Goal: Check status: Check status

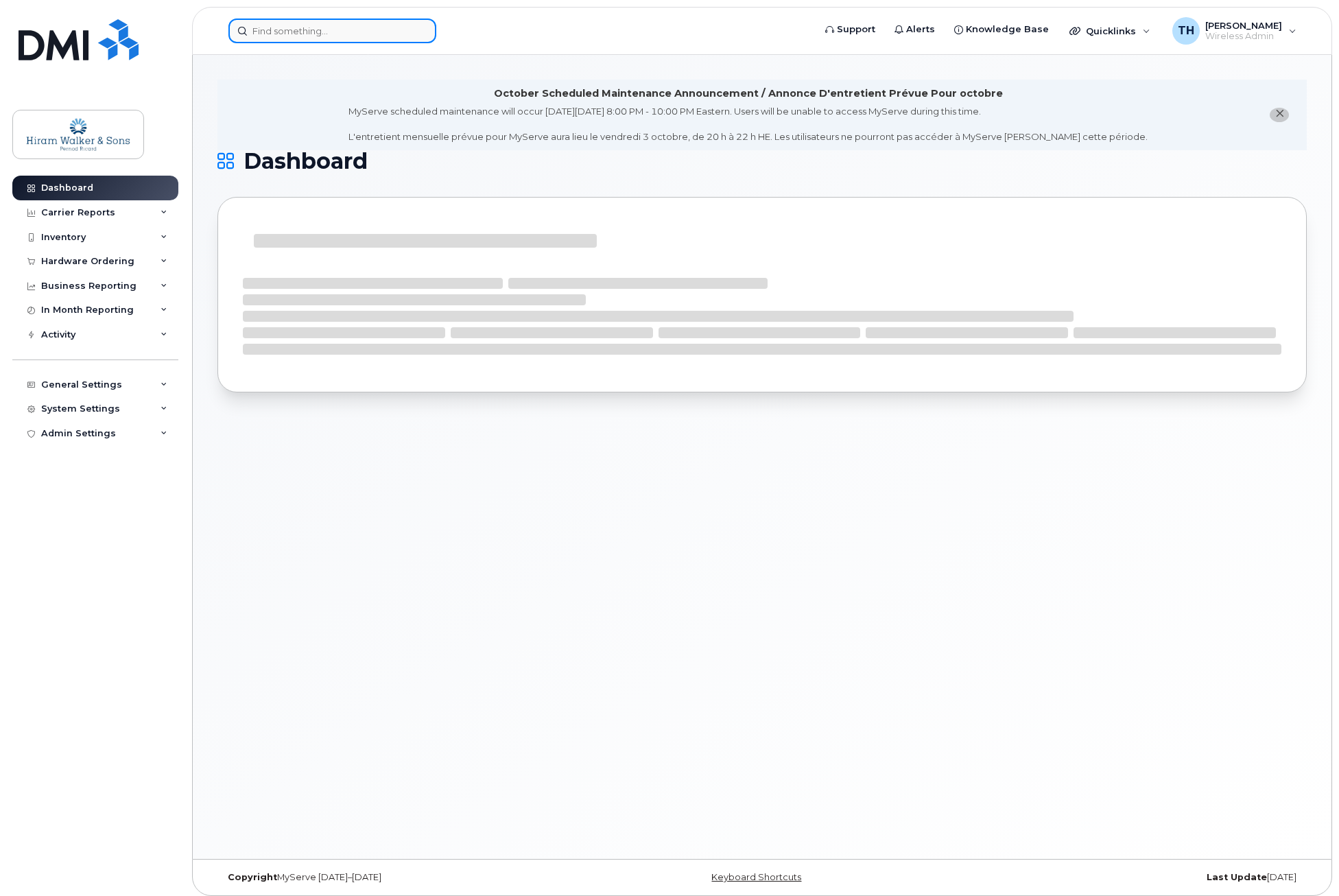
click at [328, 32] on input at bounding box center [332, 30] width 208 height 25
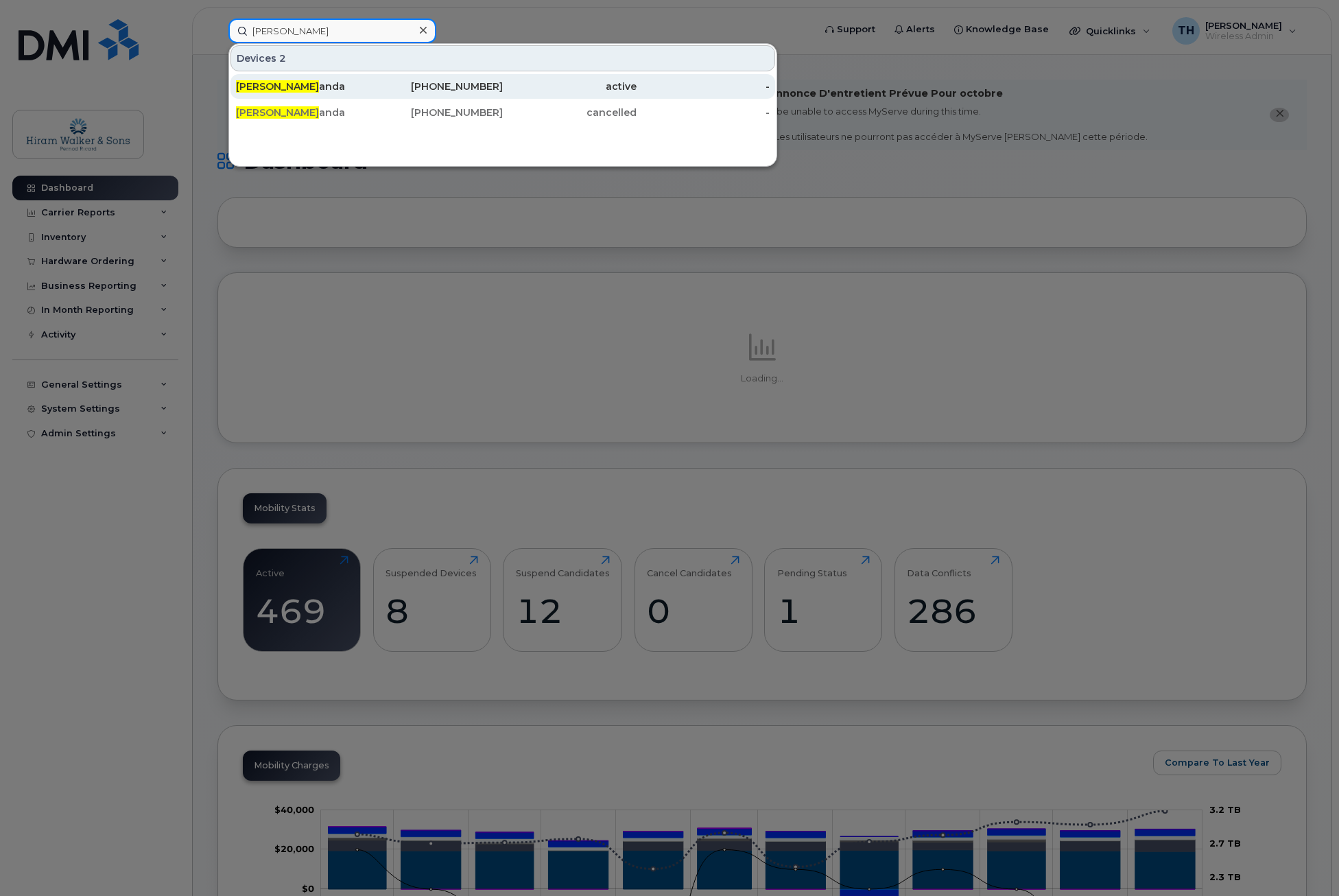
type input "[PERSON_NAME]"
click at [612, 88] on div "active" at bounding box center [570, 86] width 134 height 14
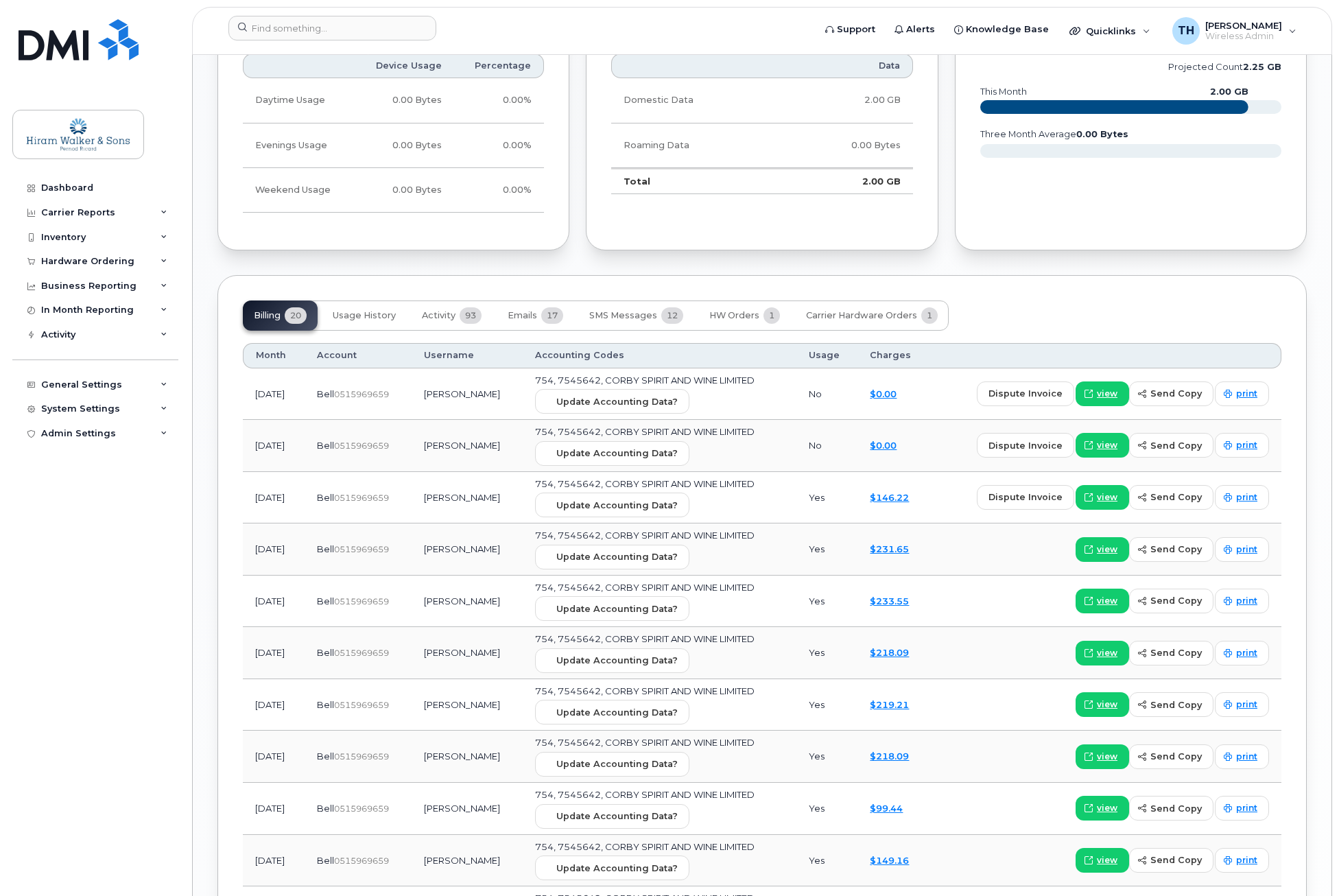
scroll to position [1275, 0]
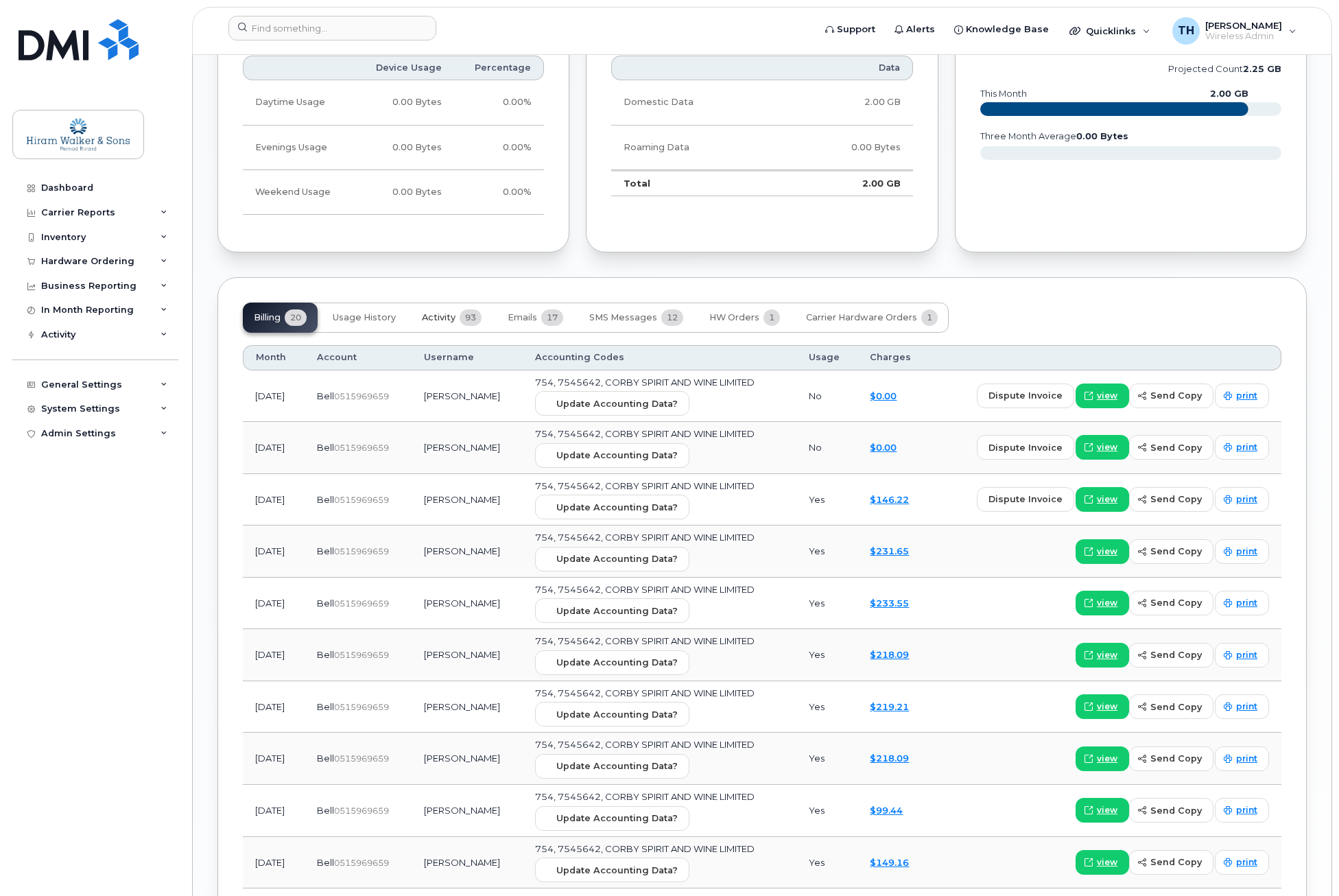
click at [467, 324] on span "93" at bounding box center [471, 318] width 22 height 17
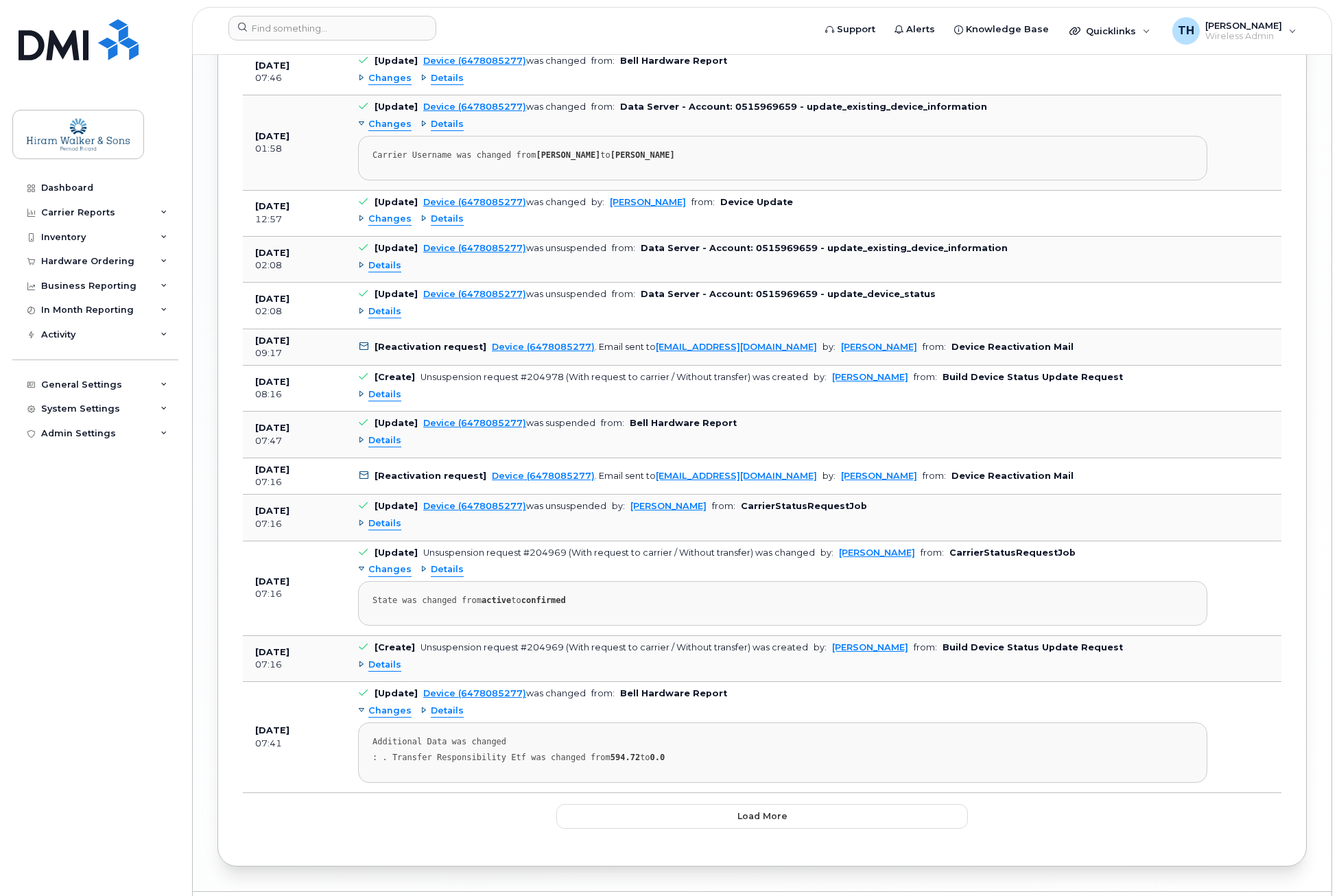
scroll to position [2510, 0]
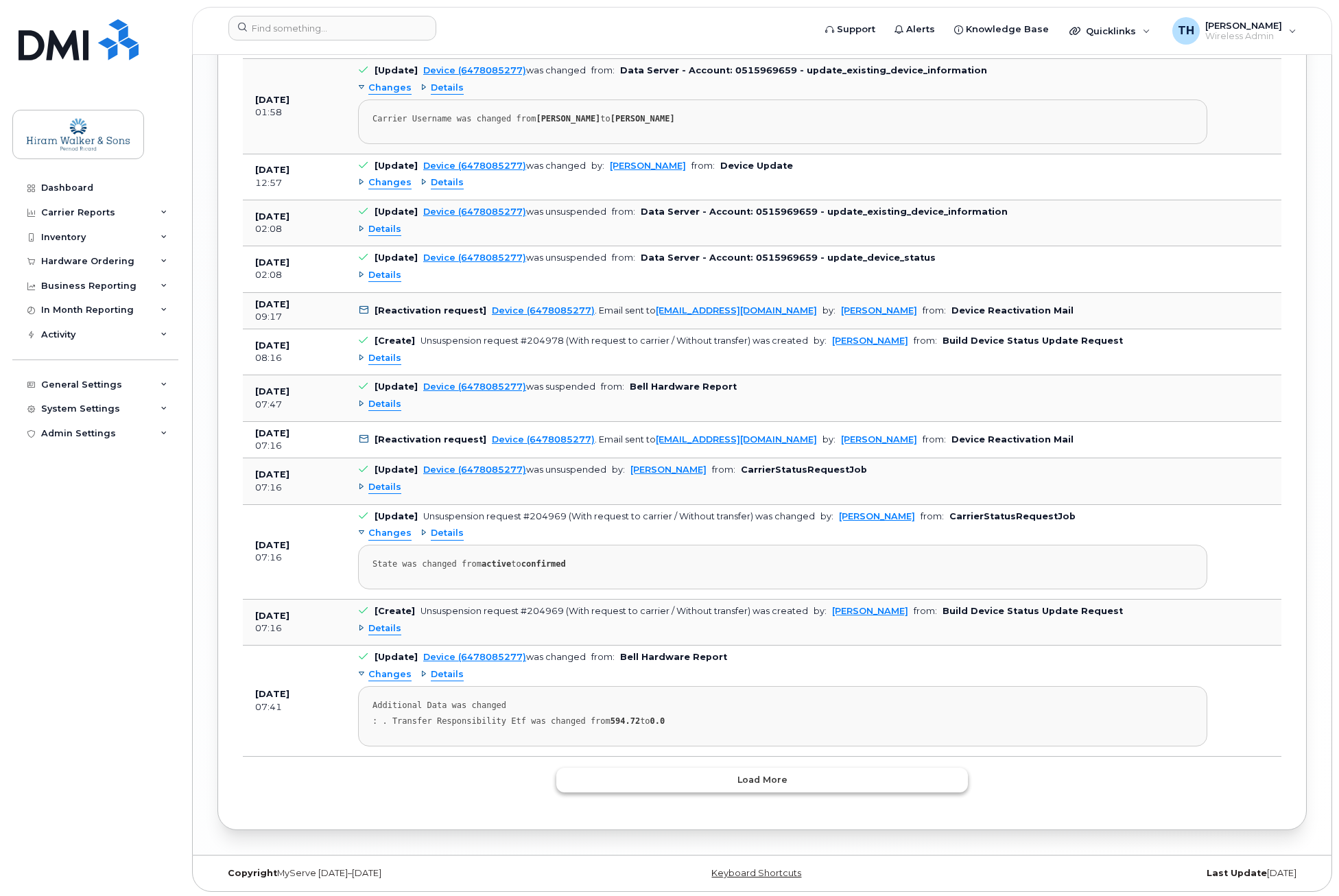
click at [764, 775] on span "Load more" at bounding box center [762, 779] width 51 height 13
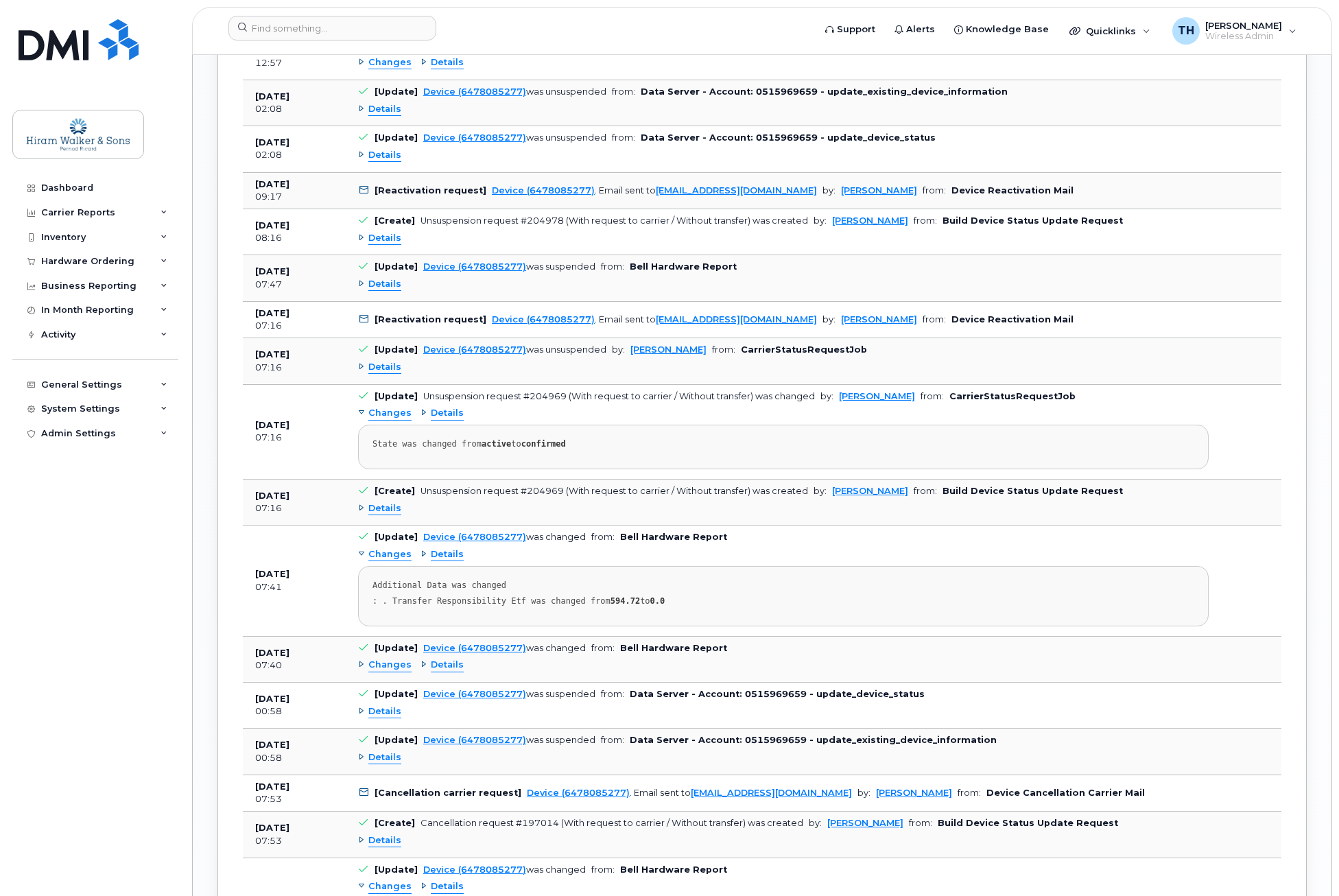
scroll to position [2647, 0]
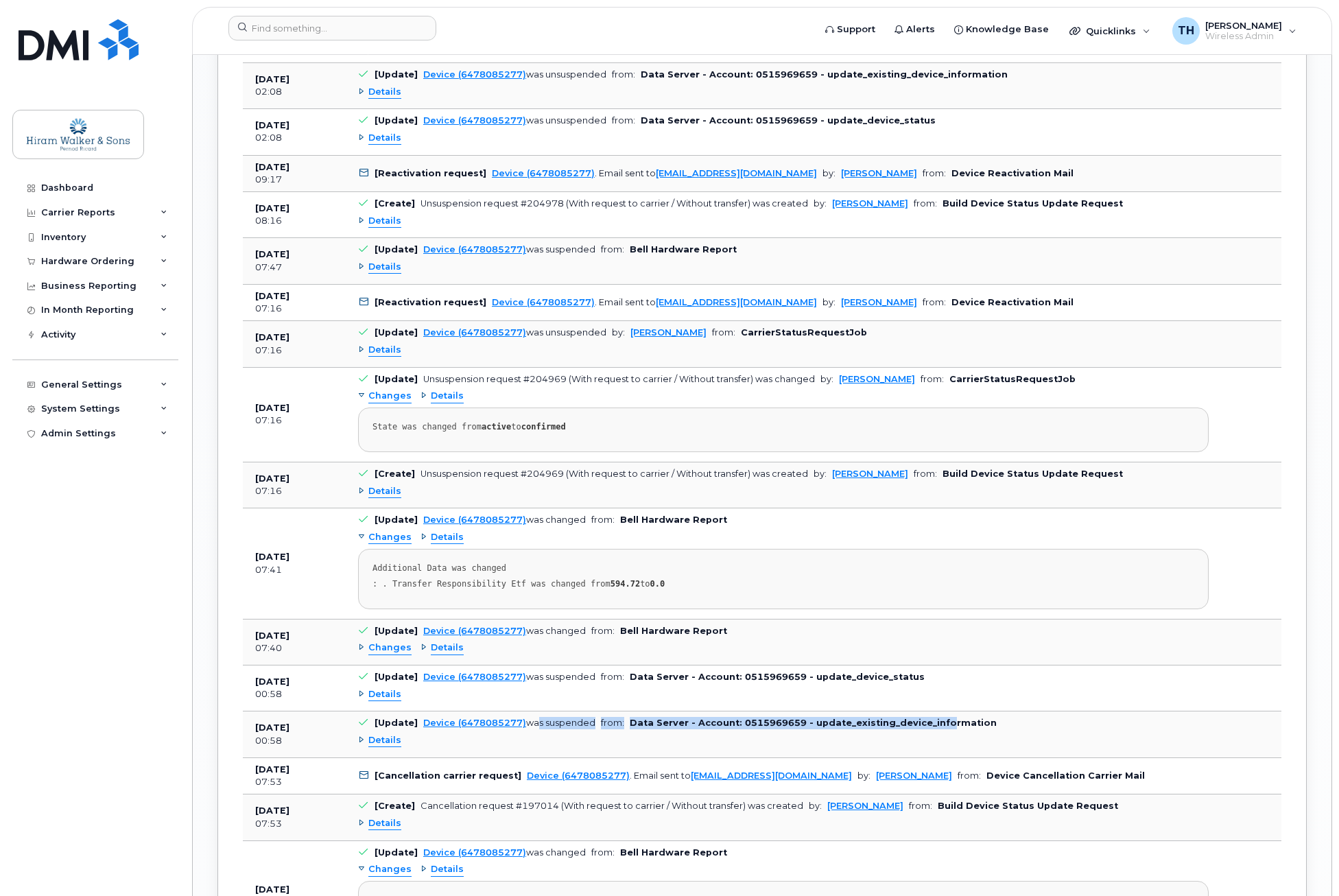
drag, startPoint x: 531, startPoint y: 722, endPoint x: 932, endPoint y: 721, distance: 401.0
click at [932, 721] on td "[Update] Device (6478085277) was suspended from: Data Server - Account: 0515969…" at bounding box center [783, 734] width 875 height 46
click at [932, 721] on b "Data Server - Account: 0515969659 - update_existing_device_information" at bounding box center [814, 722] width 367 height 10
click at [364, 742] on div "Details" at bounding box center [379, 740] width 43 height 13
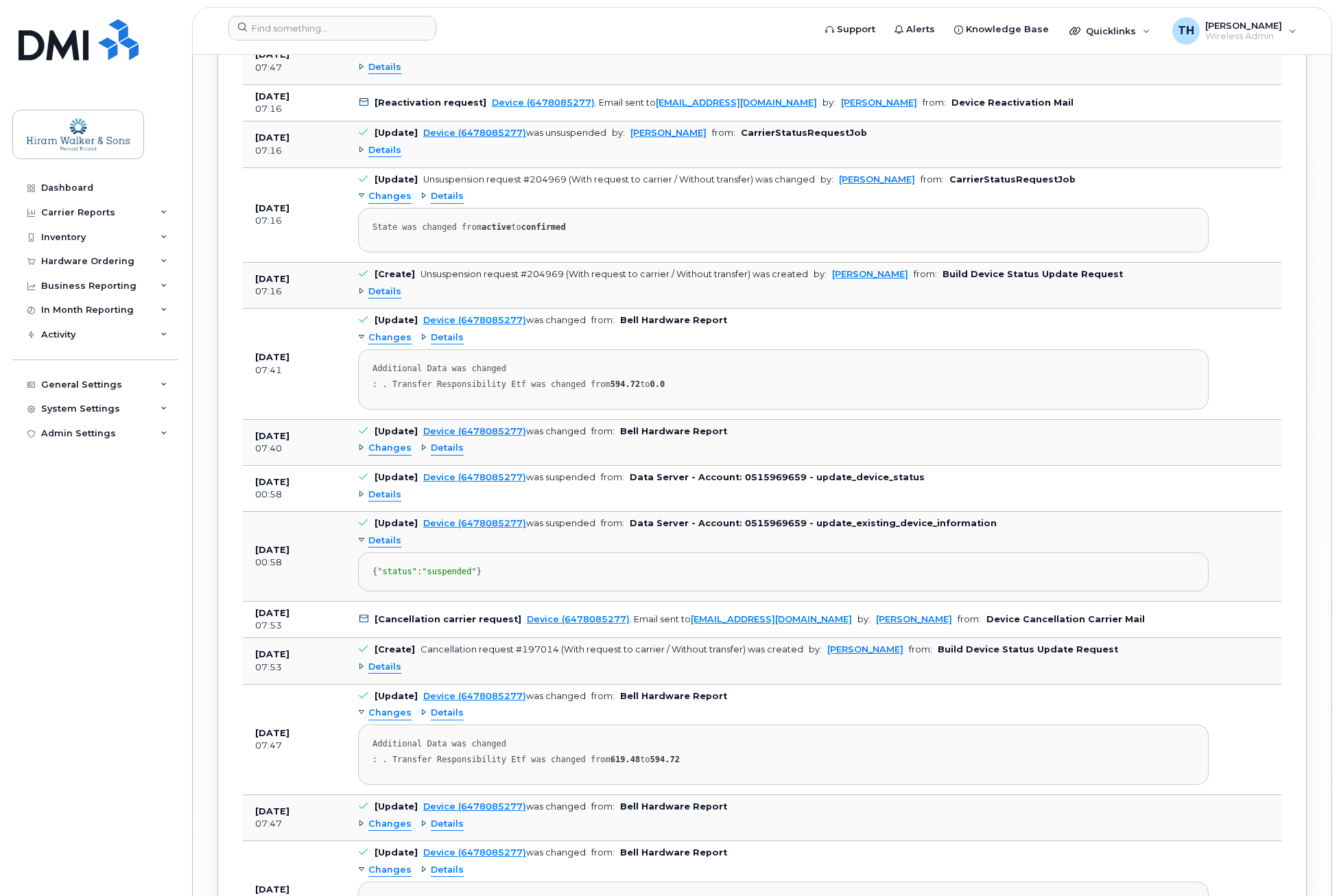
scroll to position [2921, 0]
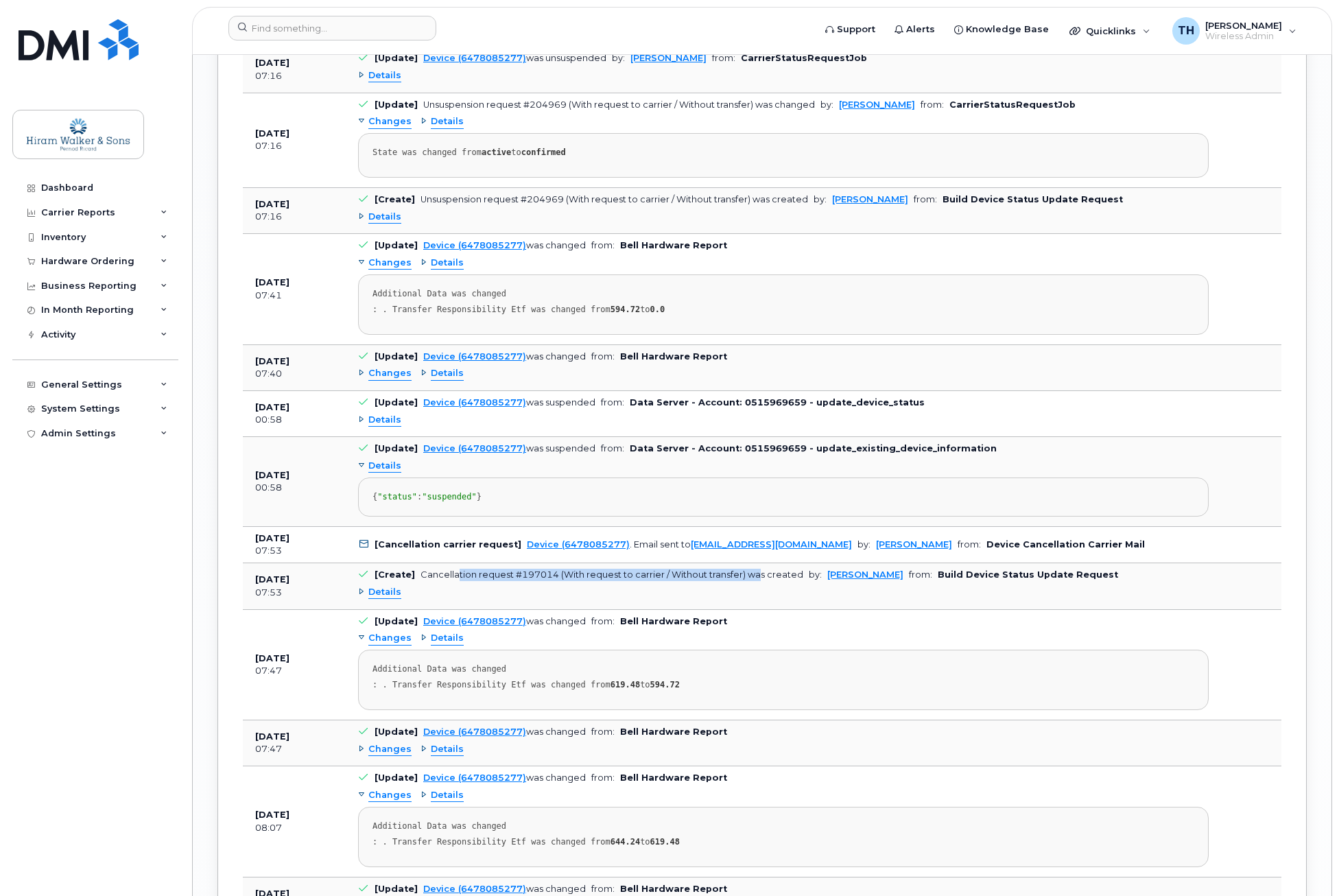
drag, startPoint x: 456, startPoint y: 596, endPoint x: 757, endPoint y: 599, distance: 301.0
click at [757, 579] on div "Cancellation request #197014 (With request to carrier / Without transfer) was c…" at bounding box center [612, 574] width 383 height 10
click at [367, 599] on div "Details" at bounding box center [379, 592] width 43 height 13
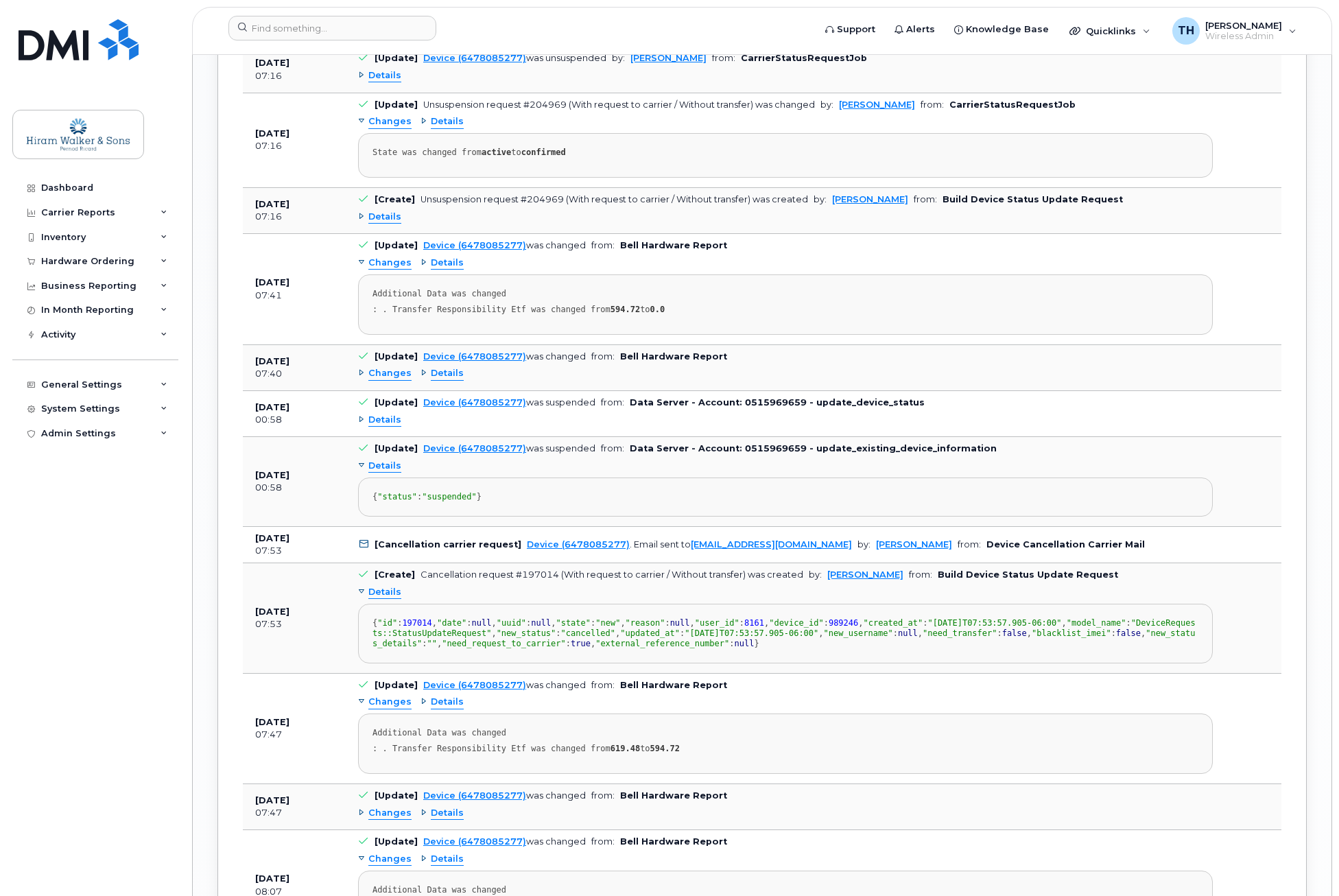
click at [369, 420] on span "Details" at bounding box center [385, 420] width 33 height 13
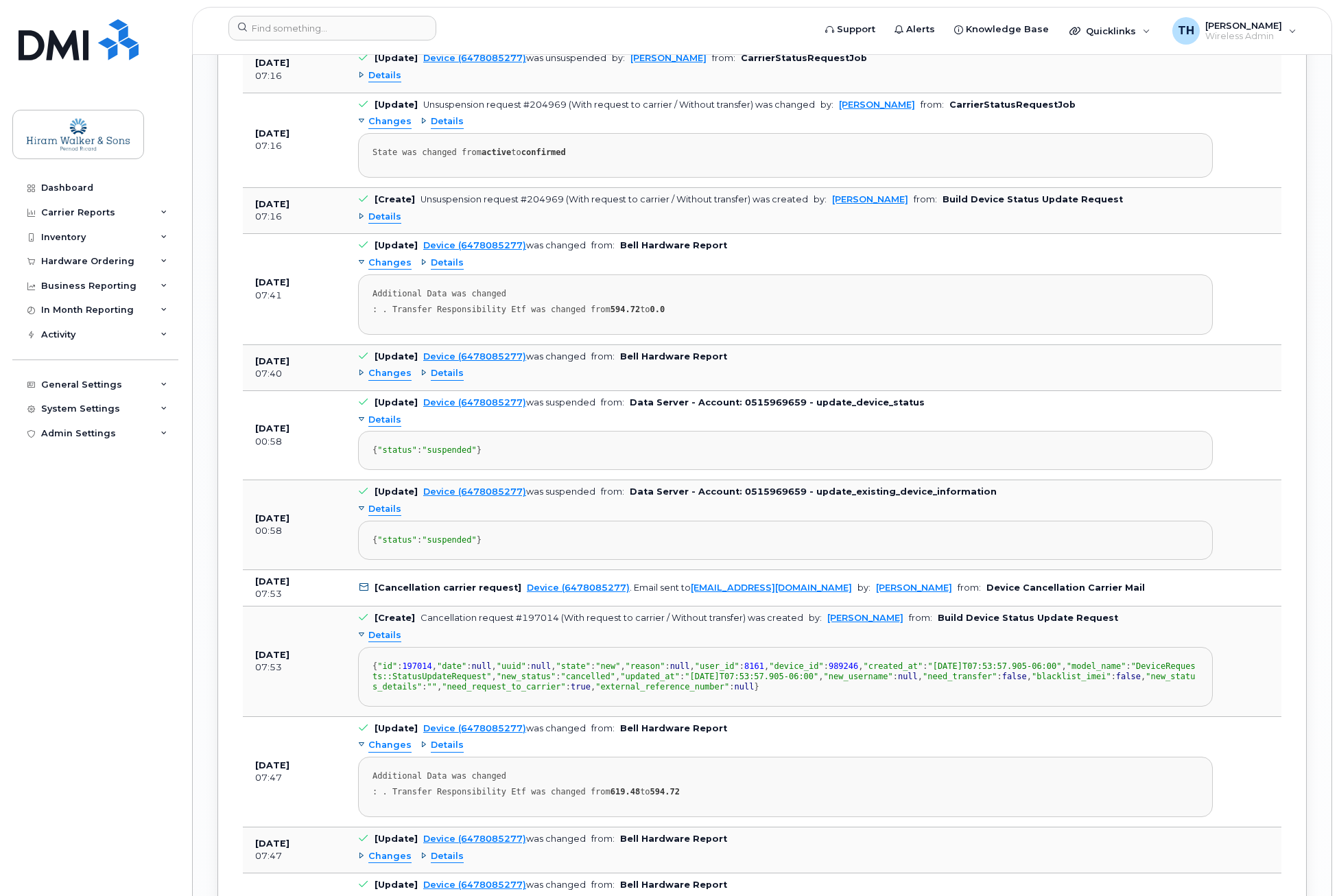
click at [422, 375] on div "Details" at bounding box center [442, 374] width 43 height 13
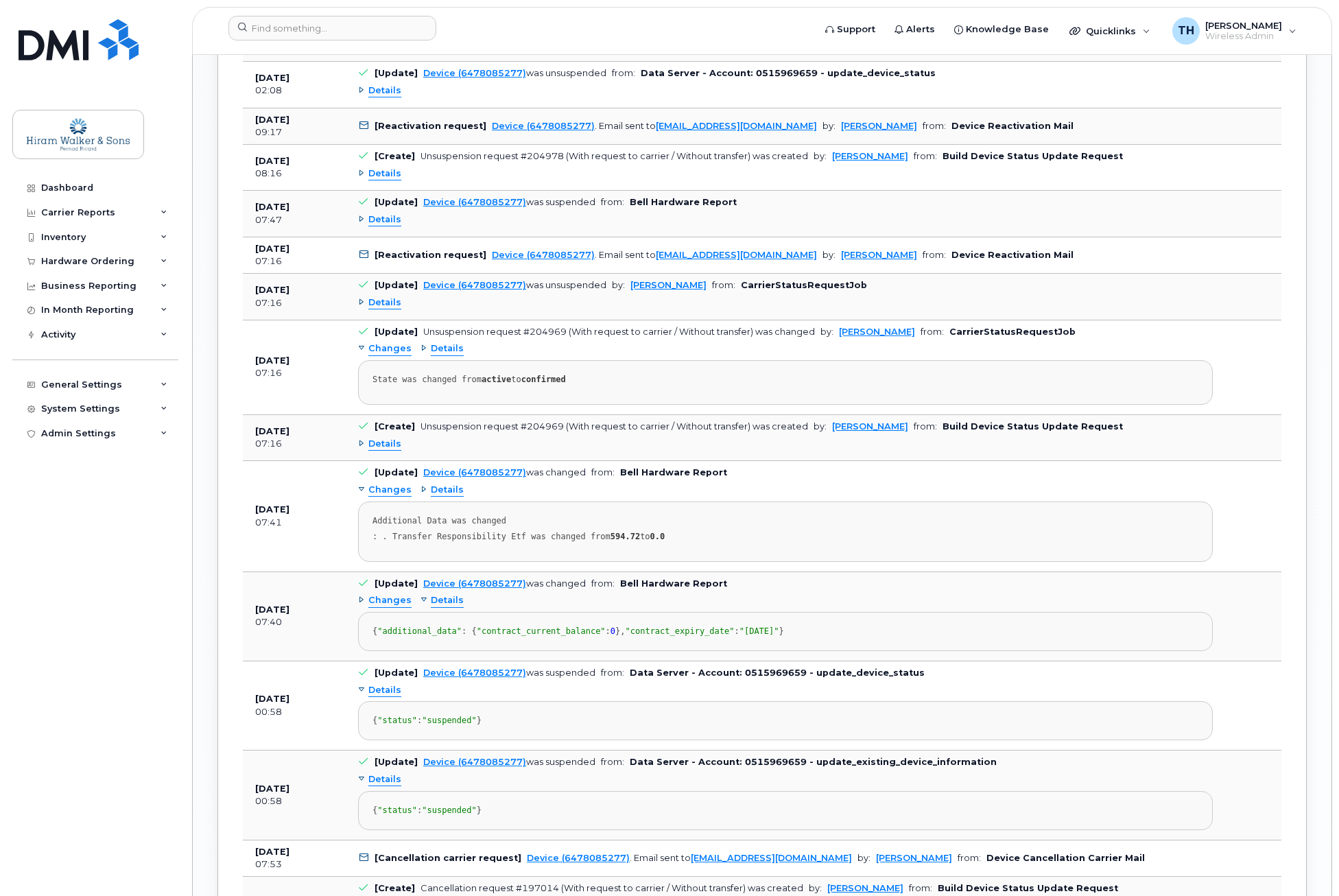
scroll to position [2647, 0]
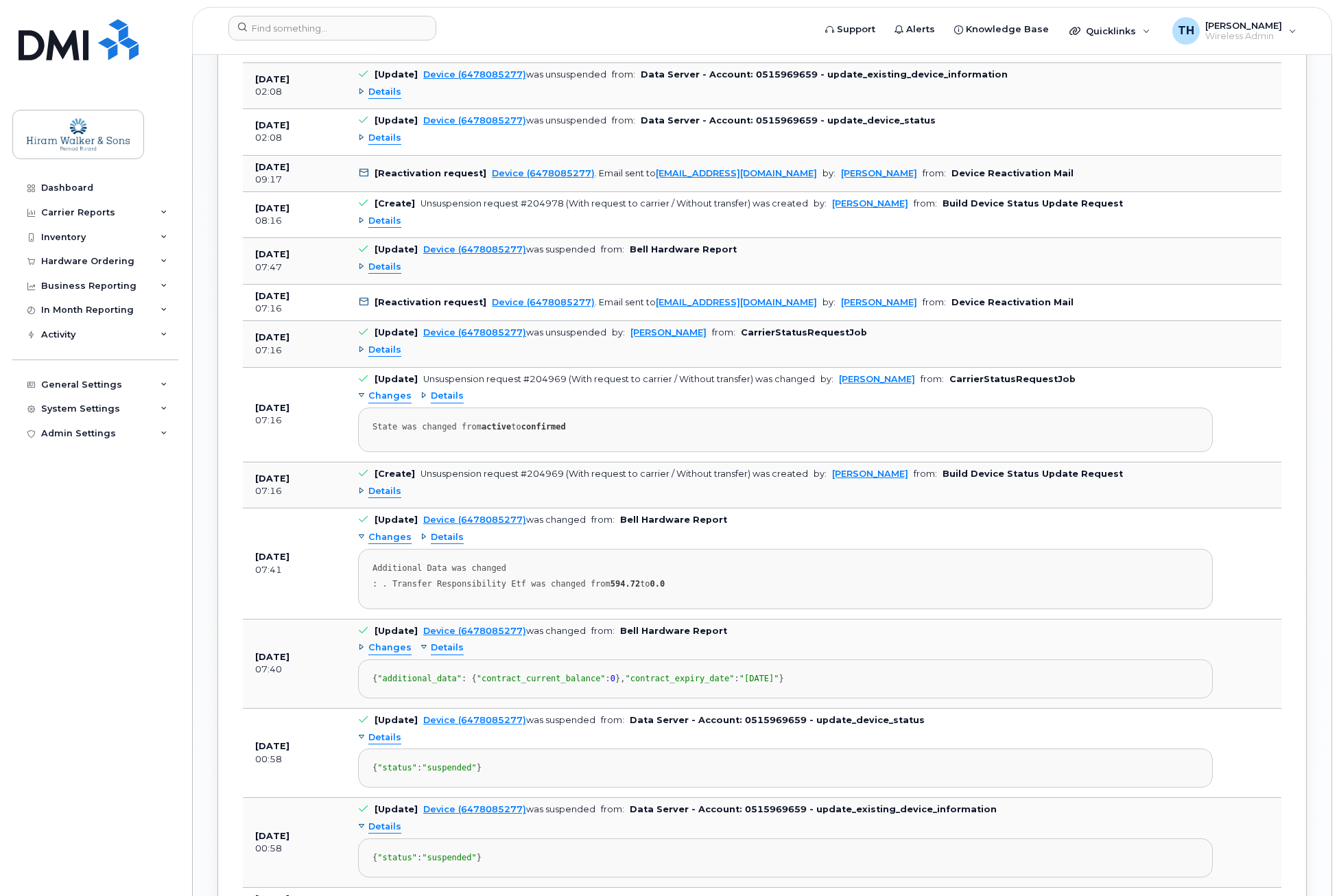
click at [435, 540] on span "Details" at bounding box center [447, 537] width 33 height 13
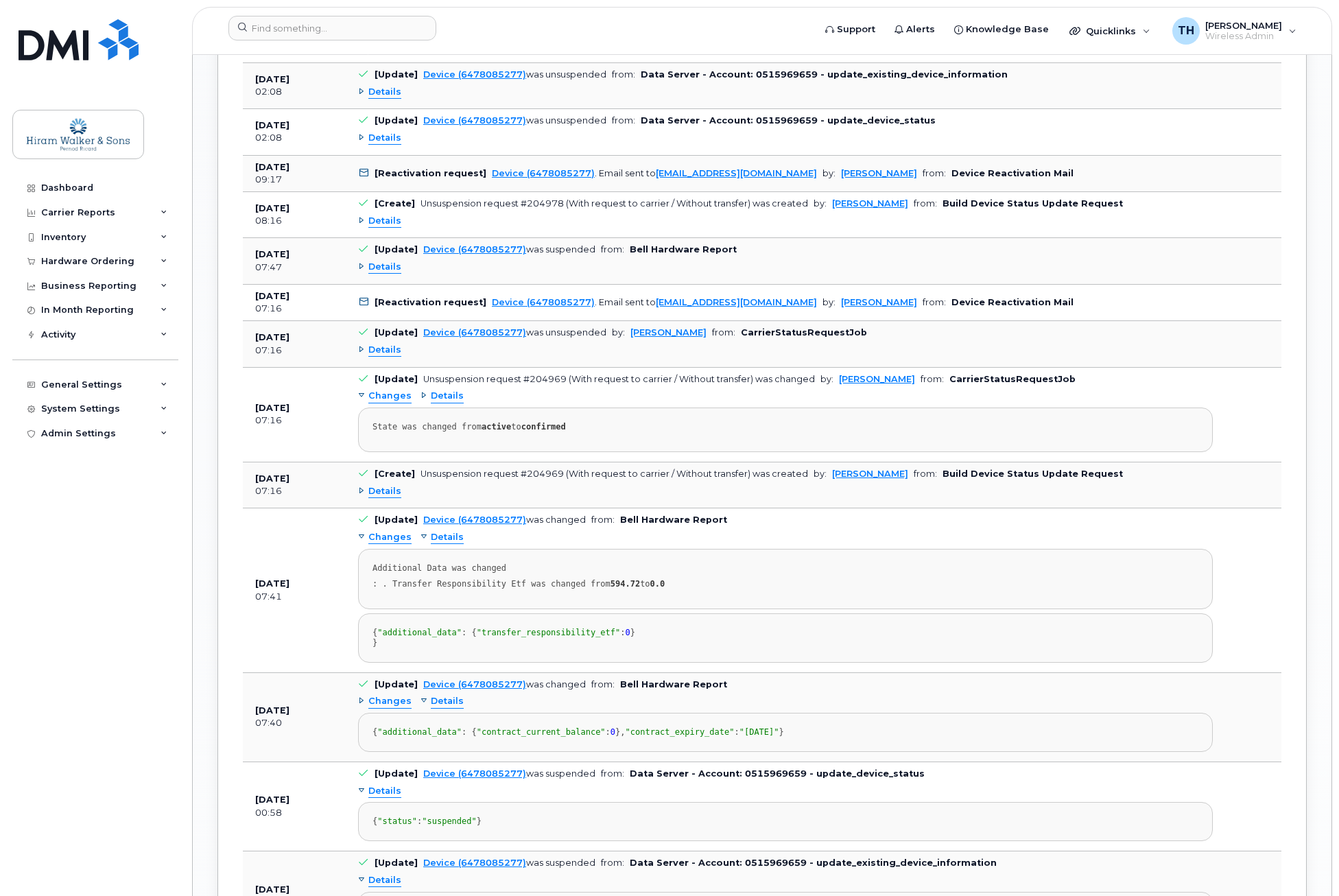
click at [365, 489] on div "Details" at bounding box center [379, 491] width 43 height 13
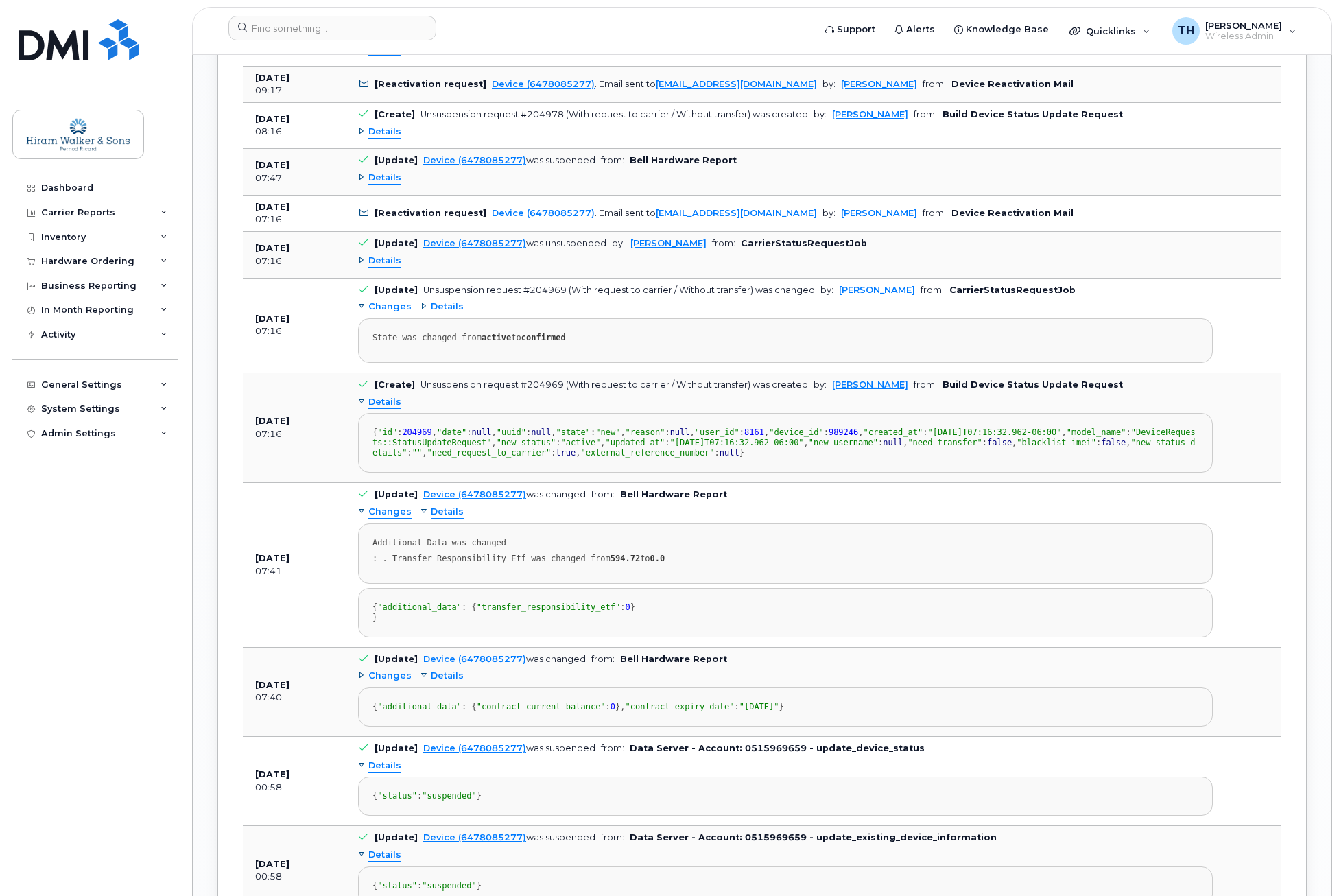
scroll to position [2716, 0]
